Goal: Information Seeking & Learning: Learn about a topic

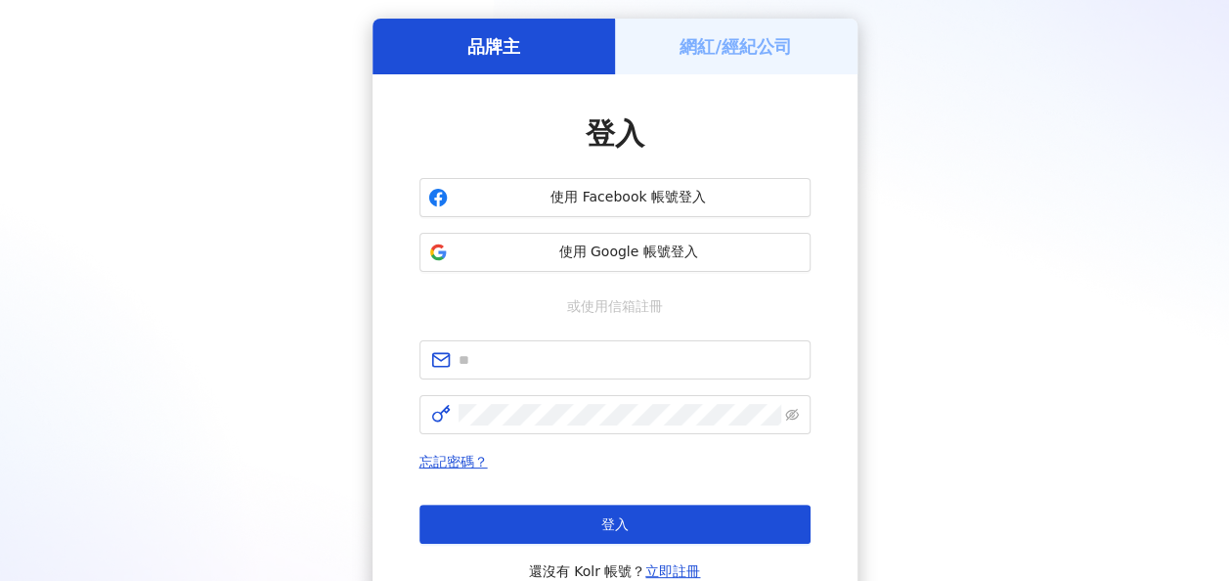
scroll to position [98, 0]
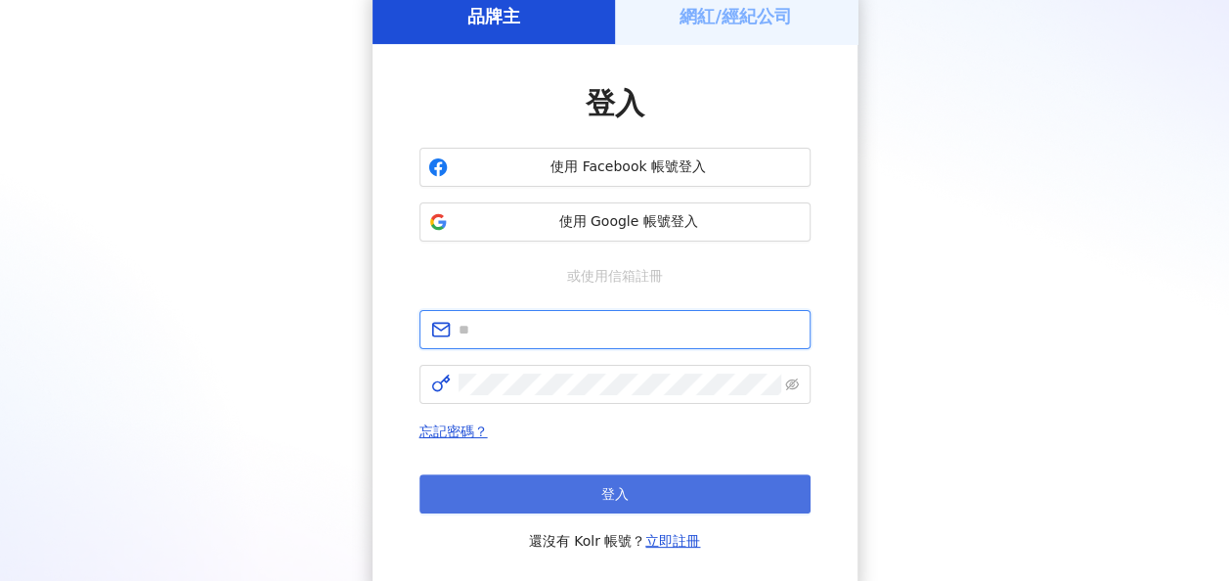
type input "**********"
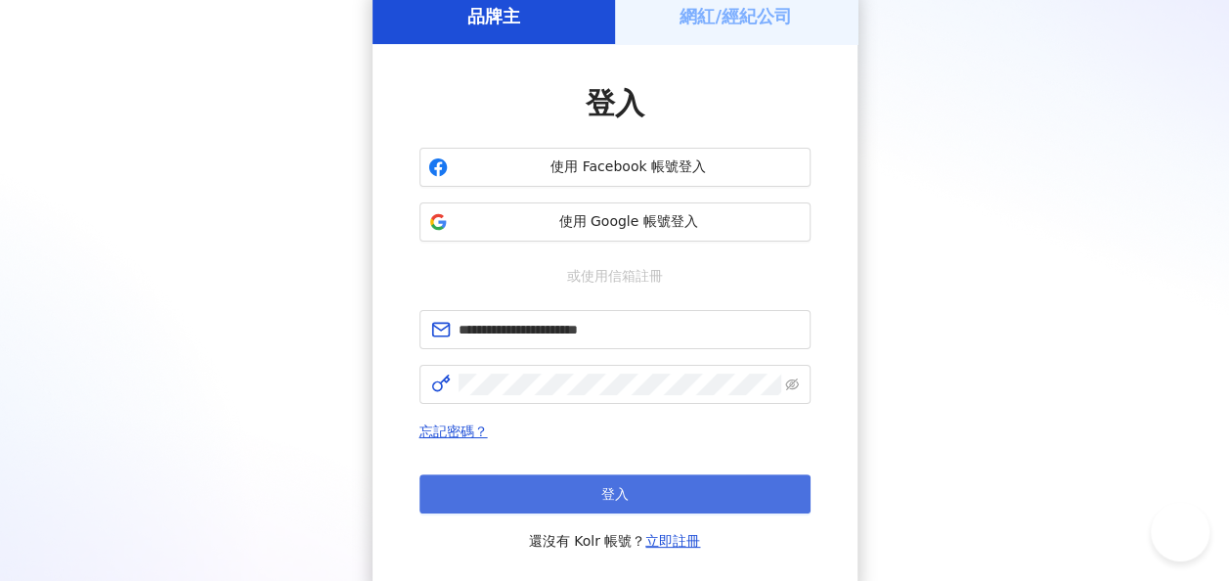
click at [658, 493] on button "登入" at bounding box center [614, 493] width 391 height 39
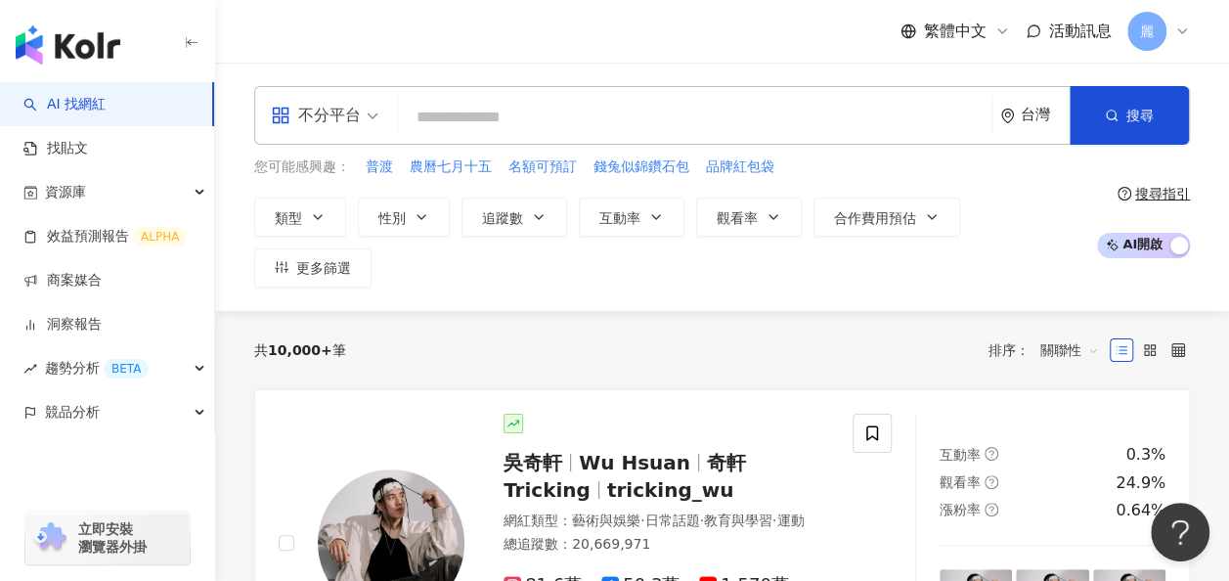
click at [463, 127] on input "search" at bounding box center [695, 117] width 578 height 37
paste input "**********"
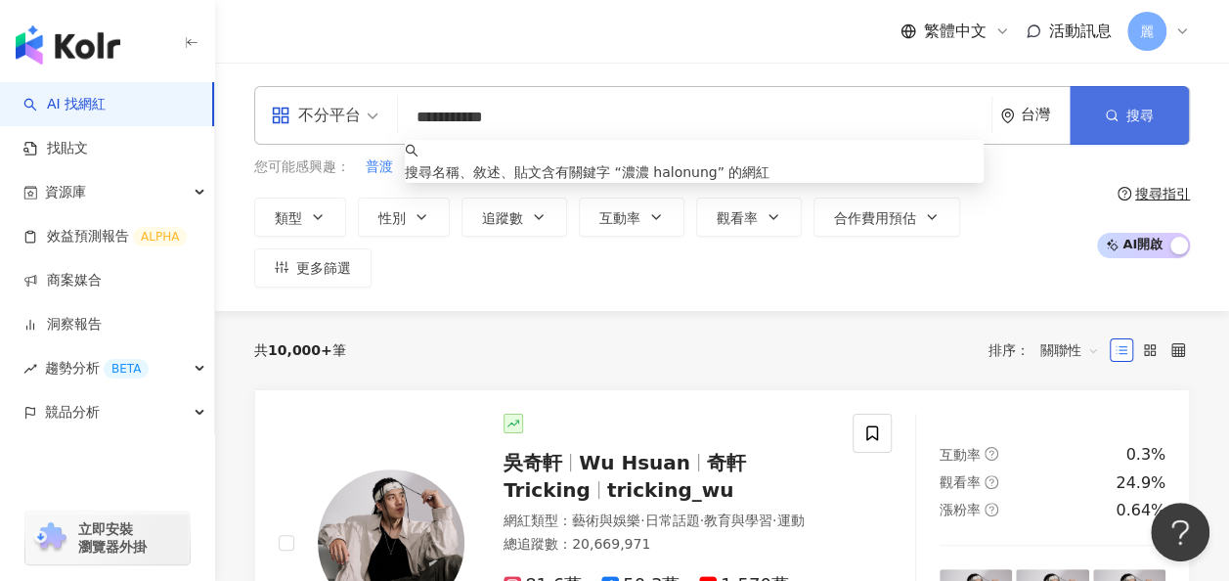
type input "**********"
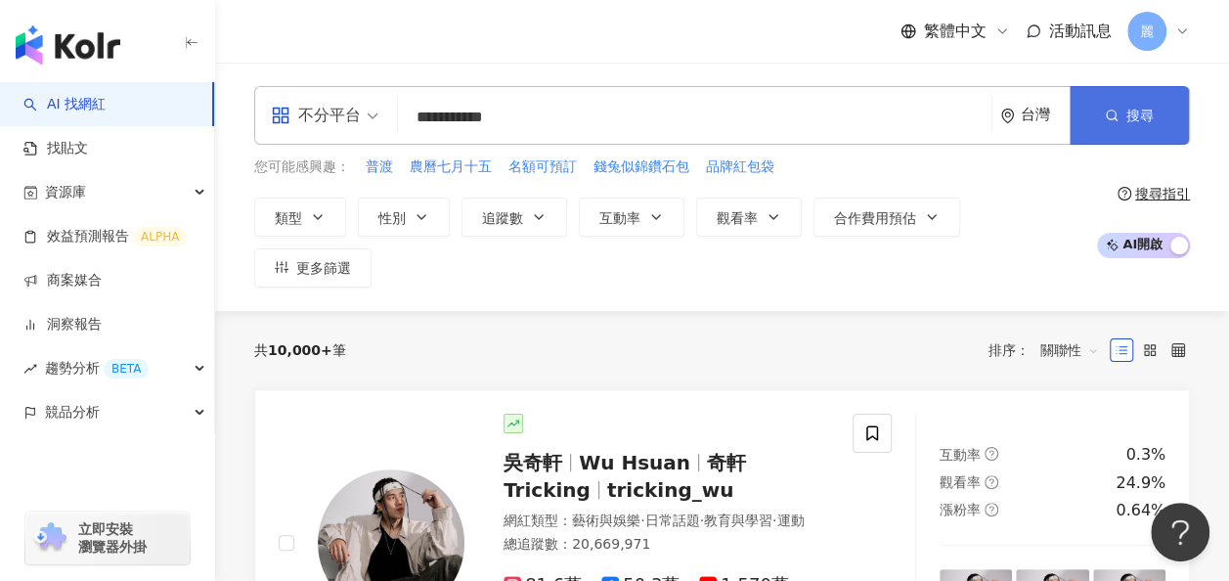
click at [1142, 123] on span "搜尋" at bounding box center [1139, 116] width 27 height 16
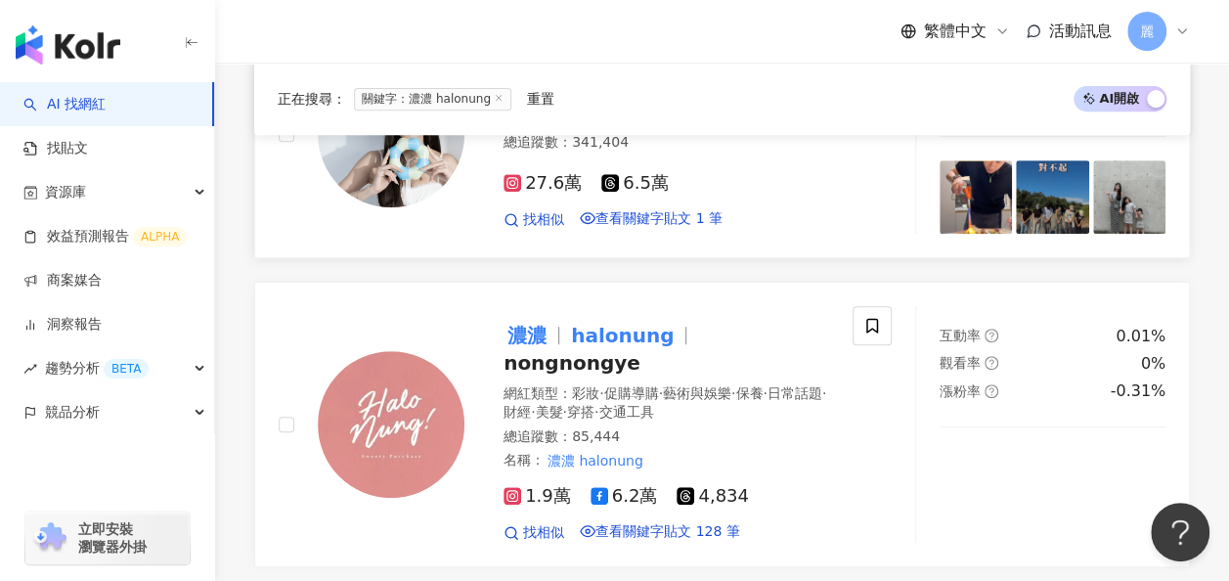
scroll to position [489, 0]
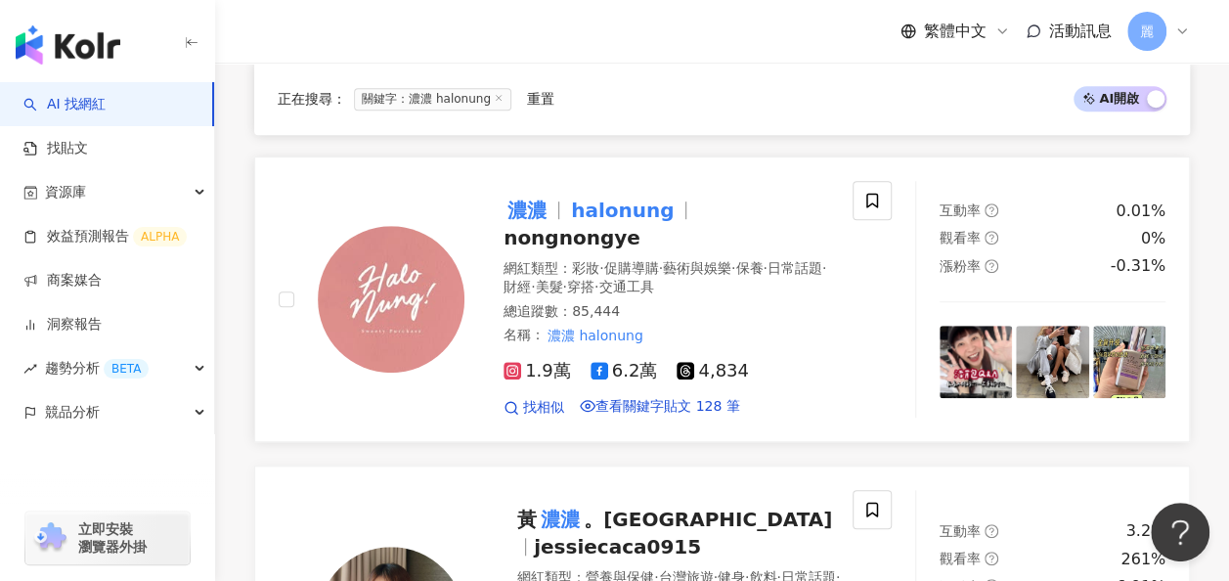
click at [605, 226] on mark "halonung" at bounding box center [622, 210] width 110 height 31
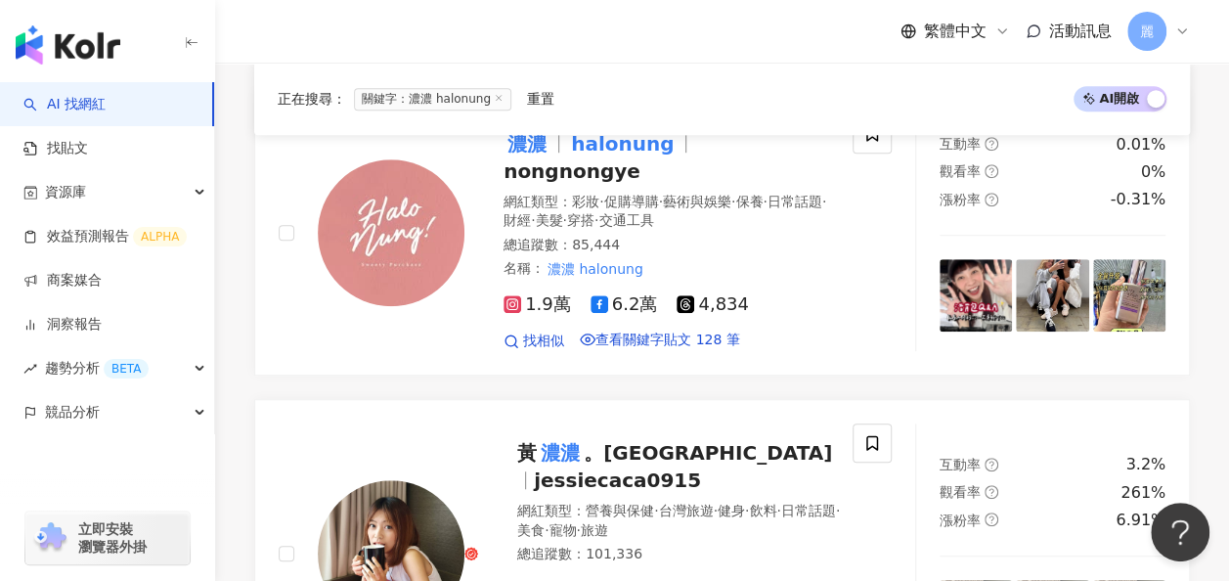
scroll to position [587, 0]
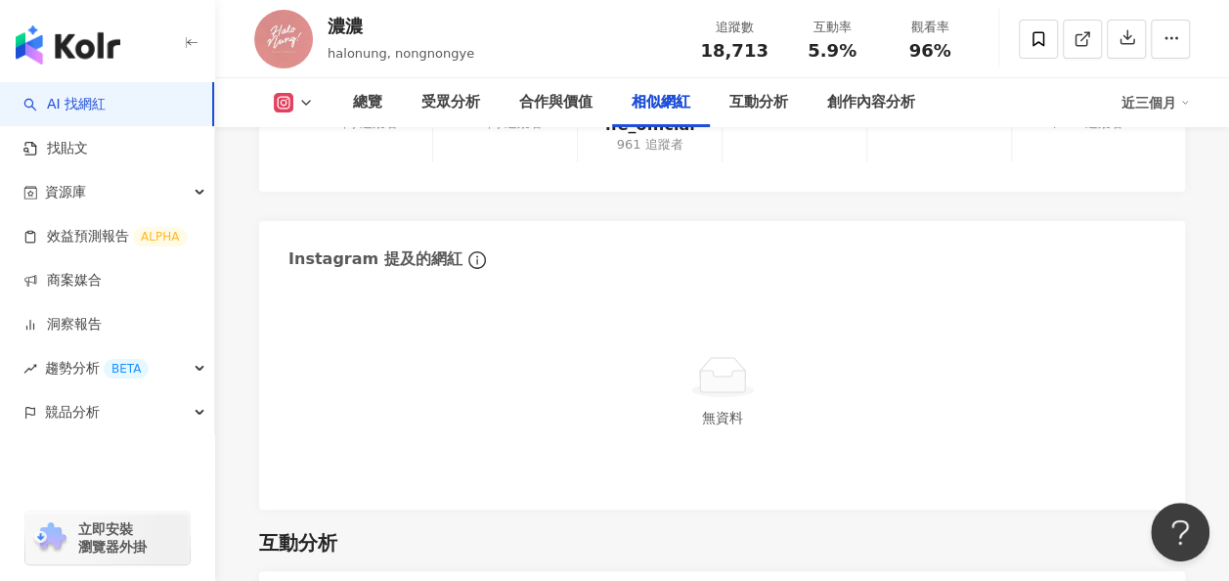
scroll to position [3129, 0]
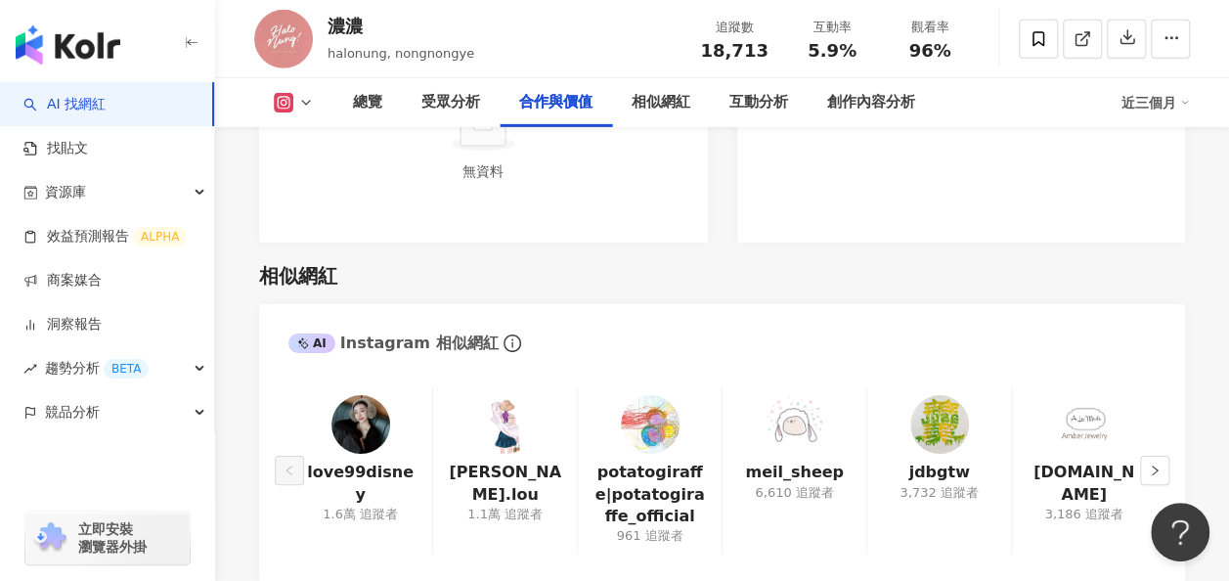
click at [476, 407] on img at bounding box center [505, 424] width 59 height 59
click at [364, 395] on img at bounding box center [360, 424] width 59 height 59
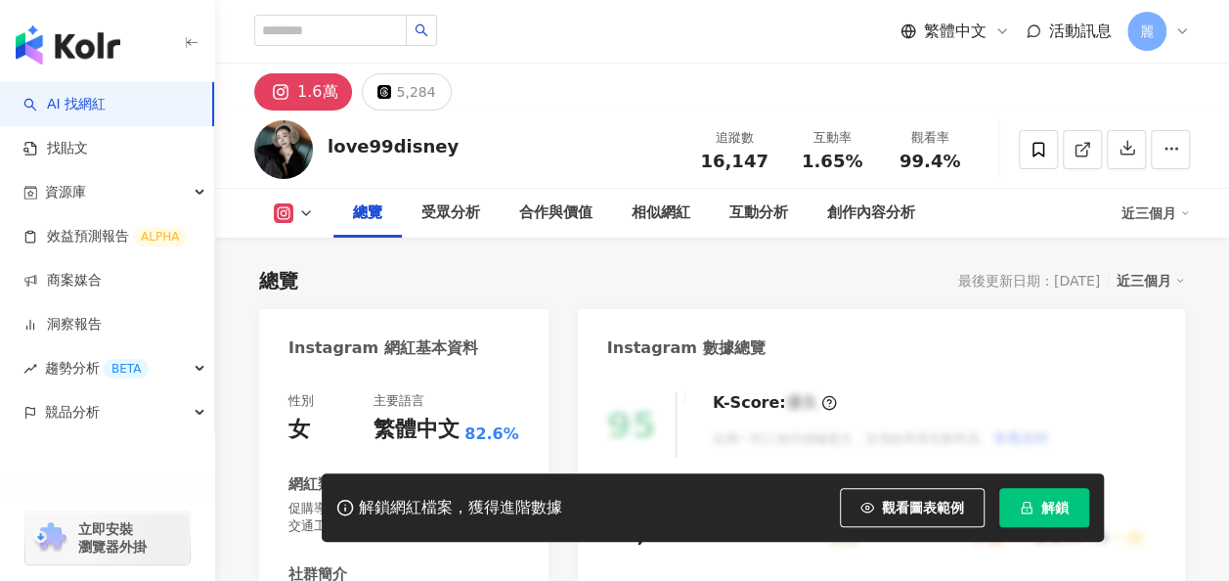
scroll to position [1076, 0]
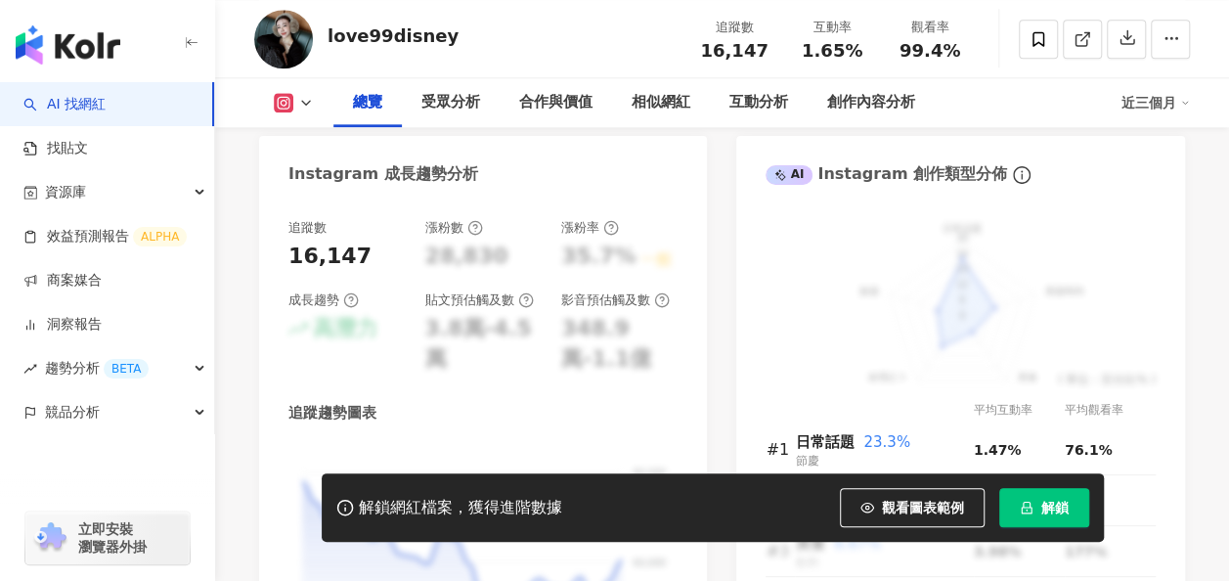
click at [1049, 505] on span "解鎖" at bounding box center [1054, 508] width 27 height 16
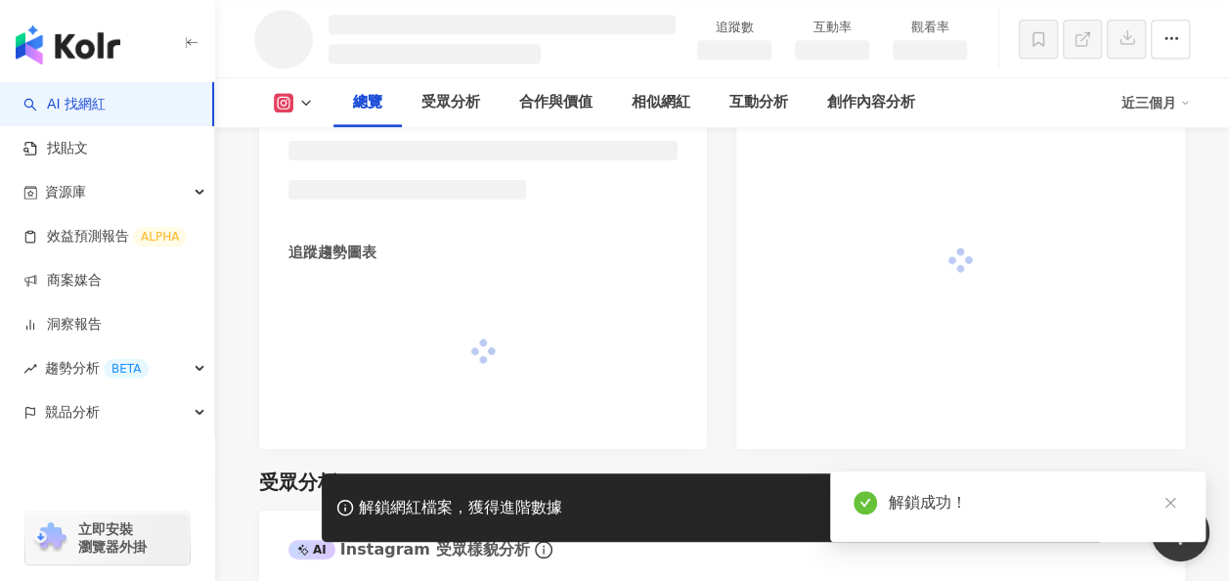
scroll to position [952, 0]
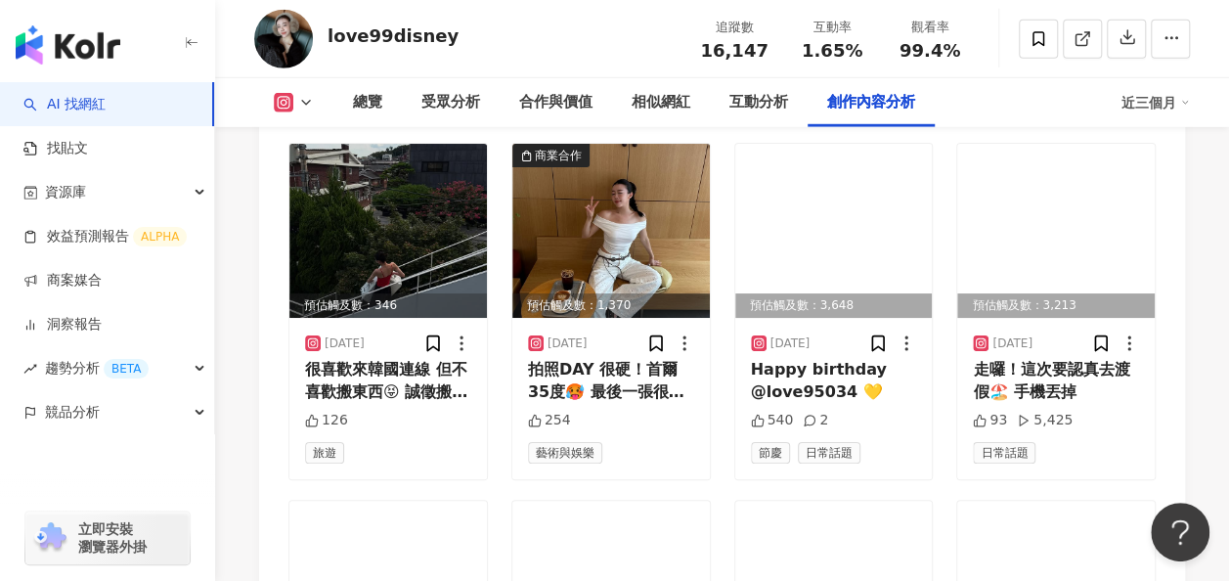
scroll to position [6942, 0]
